Goal: Task Accomplishment & Management: Complete application form

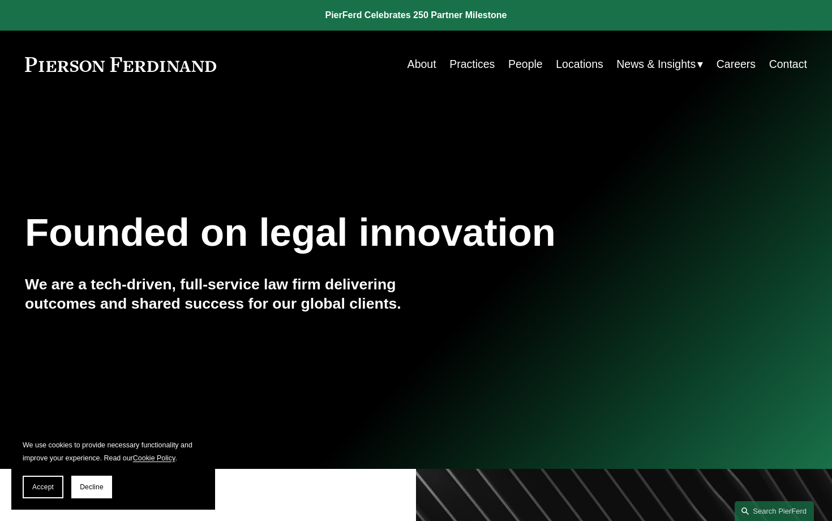
click at [734, 65] on link "Careers" at bounding box center [735, 64] width 39 height 22
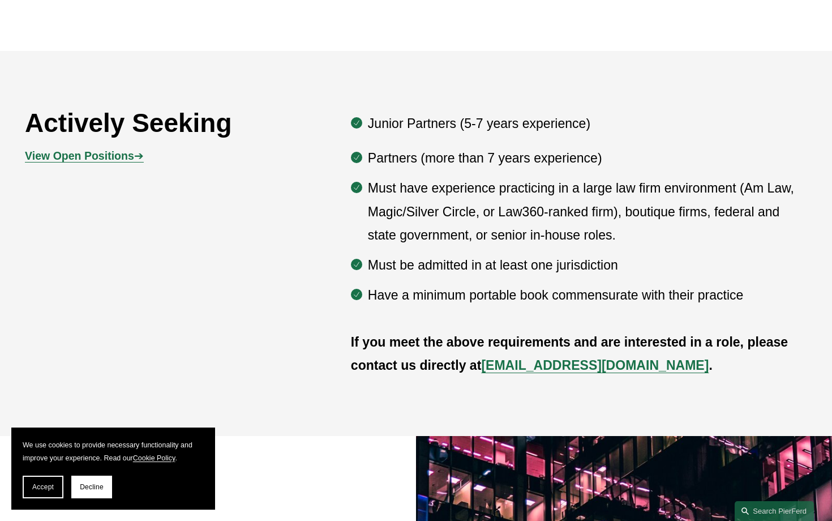
scroll to position [615, 0]
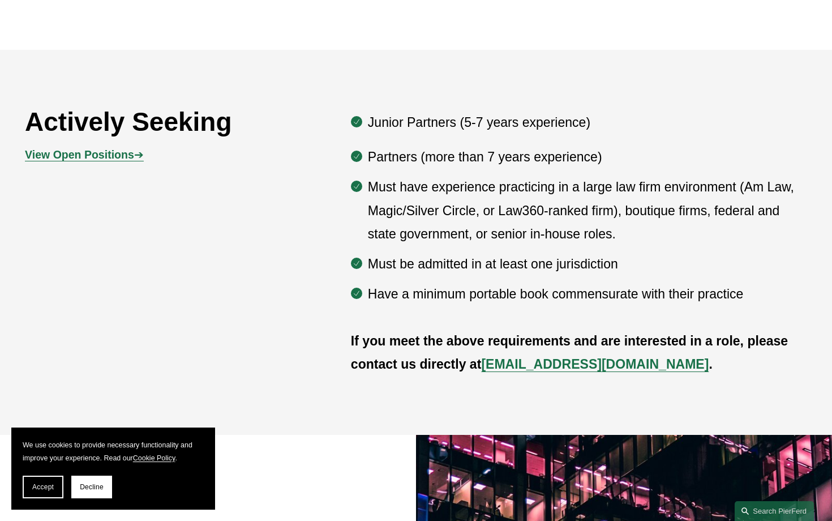
click at [87, 146] on p "View Open Positions ➔" at bounding box center [122, 155] width 195 height 20
click at [87, 155] on strong "View Open Positions" at bounding box center [79, 154] width 109 height 12
